Goal: Transaction & Acquisition: Purchase product/service

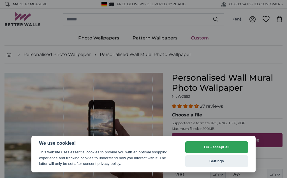
select select "**"
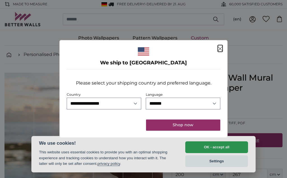
click at [222, 138] on dialog "**********" at bounding box center [143, 89] width 168 height 98
click at [227, 138] on dialog "**********" at bounding box center [143, 89] width 168 height 98
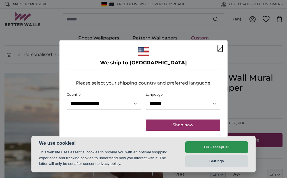
click at [198, 125] on button "Shop now" at bounding box center [183, 125] width 74 height 11
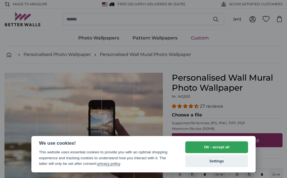
click at [220, 147] on button "OK - accept all" at bounding box center [216, 147] width 63 height 12
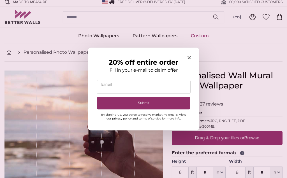
click at [190, 55] on span "Close modal" at bounding box center [188, 57] width 3 height 5
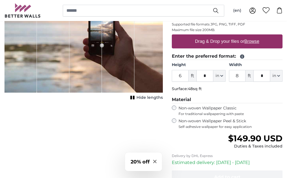
scroll to position [98, 0]
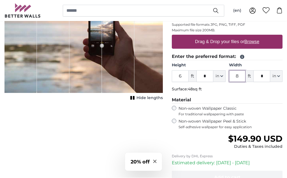
click at [241, 75] on input "8" at bounding box center [237, 77] width 17 height 12
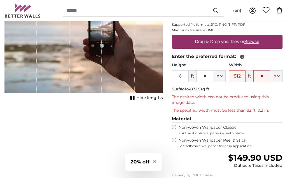
click at [245, 74] on input "812" at bounding box center [237, 76] width 17 height 12
type input "8"
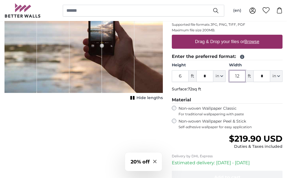
type input "12"
type input "**"
click at [184, 74] on input "6" at bounding box center [180, 76] width 17 height 12
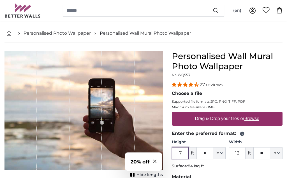
scroll to position [22, 0]
type input "7"
click at [257, 117] on u "Browse" at bounding box center [251, 118] width 15 height 5
click at [257, 113] on input "Drag & Drop your files or Browse" at bounding box center [227, 113] width 111 height 2
type input "**********"
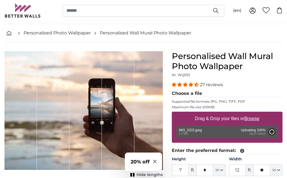
type input "6"
type input "7"
type input "****"
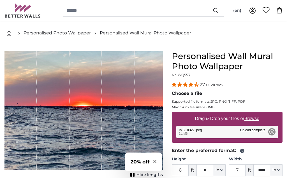
scroll to position [46, 0]
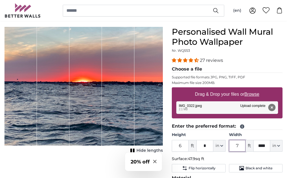
click at [240, 145] on input "7" at bounding box center [237, 146] width 17 height 12
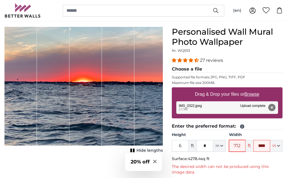
click at [242, 145] on input "712" at bounding box center [237, 146] width 17 height 12
type input "7"
type input "12"
click at [266, 146] on input "****" at bounding box center [261, 146] width 17 height 12
type input "*"
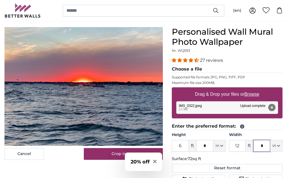
type input "*"
click at [186, 144] on input "6" at bounding box center [180, 146] width 17 height 12
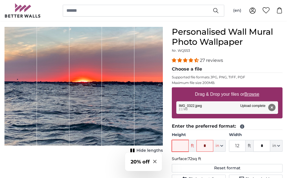
type input "7"
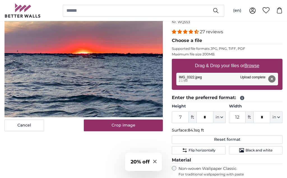
scroll to position [74, 0]
type input "7"
click at [260, 151] on span "Black and white" at bounding box center [258, 150] width 27 height 4
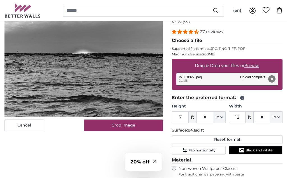
scroll to position [75, 0]
click at [210, 150] on span "Flip horizontally" at bounding box center [202, 150] width 27 height 4
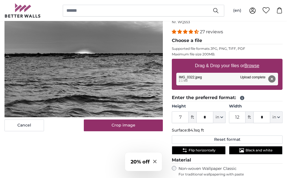
click at [208, 153] on button "Flip horizontally" at bounding box center [198, 150] width 53 height 8
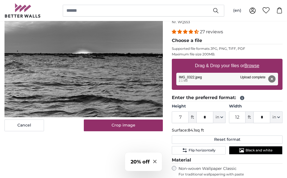
click at [260, 151] on span "Black and white" at bounding box center [258, 150] width 27 height 4
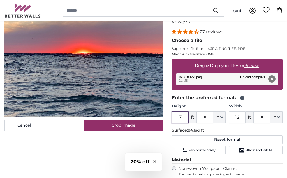
click at [185, 117] on input "7" at bounding box center [180, 117] width 17 height 12
type input "1"
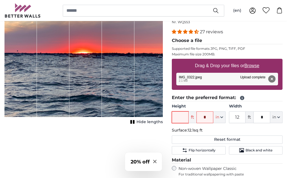
type input "7"
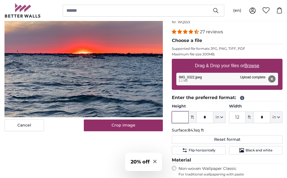
type input "7"
click at [185, 117] on input "7" at bounding box center [180, 117] width 17 height 12
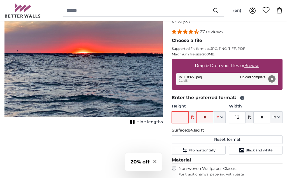
type input "4"
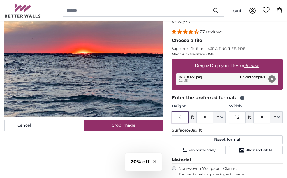
click at [187, 120] on input "4" at bounding box center [180, 117] width 17 height 12
type input "7"
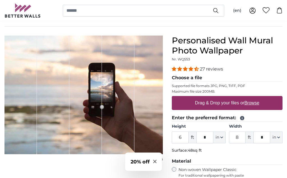
click at [219, 103] on label "Drag & Drop your files or Browse" at bounding box center [227, 102] width 69 height 11
click at [219, 98] on input "Drag & Drop your files or Browse" at bounding box center [227, 97] width 111 height 2
type input "**********"
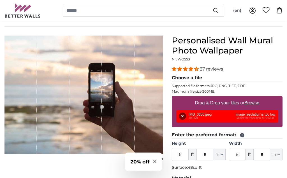
click at [186, 117] on button "Remove" at bounding box center [182, 116] width 7 height 7
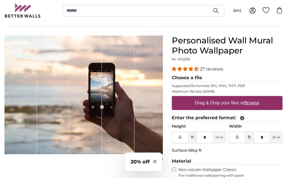
click at [252, 103] on u "Browse" at bounding box center [251, 103] width 15 height 5
click at [252, 98] on input "Drag & Drop your files or Browse" at bounding box center [227, 97] width 111 height 2
type input "**********"
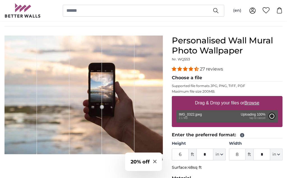
type input "7"
type input "****"
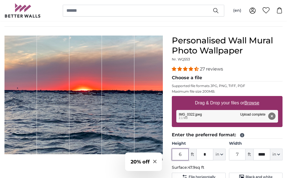
click at [183, 155] on input "6" at bounding box center [180, 155] width 17 height 12
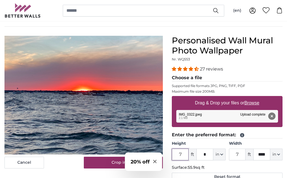
type input "7"
click at [241, 155] on input "7" at bounding box center [237, 155] width 17 height 12
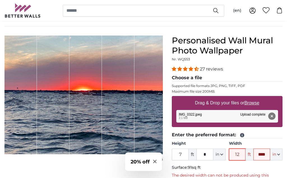
type input "12"
click at [265, 153] on input "****" at bounding box center [261, 155] width 17 height 12
type input "*"
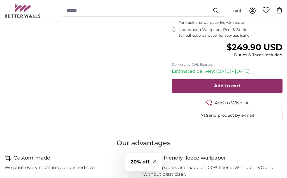
scroll to position [225, 0]
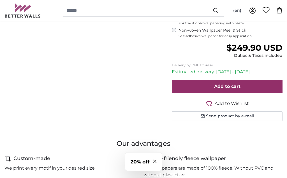
type input "*"
click at [233, 116] on button "Send product by e-mail" at bounding box center [227, 117] width 111 height 10
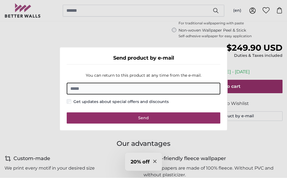
scroll to position [226, 0]
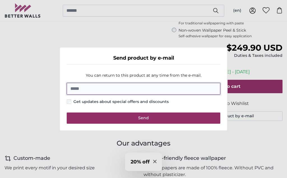
click at [198, 89] on input "Email" at bounding box center [143, 89] width 153 height 12
type input "**********"
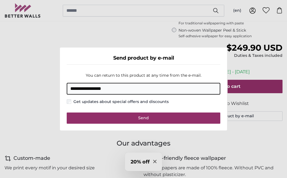
click at [184, 118] on button "Send" at bounding box center [143, 118] width 153 height 11
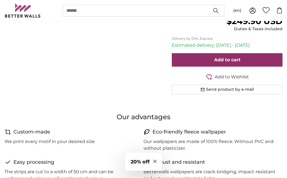
scroll to position [253, 0]
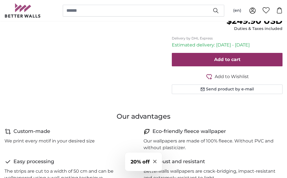
click at [243, 88] on button "Send product by e-mail" at bounding box center [227, 90] width 111 height 10
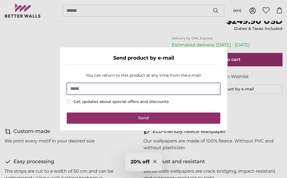
click at [174, 95] on input "Email" at bounding box center [143, 89] width 153 height 12
type input "**********"
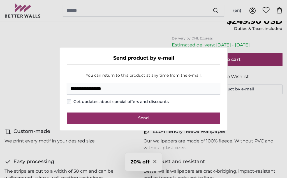
click at [151, 124] on button "Send" at bounding box center [143, 118] width 153 height 11
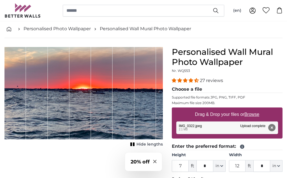
scroll to position [0, 0]
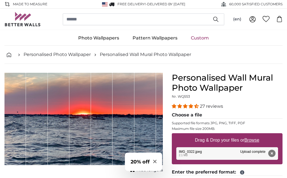
click at [104, 38] on link "Photo Wallpapers" at bounding box center [98, 38] width 54 height 15
